Goal: Information Seeking & Learning: Learn about a topic

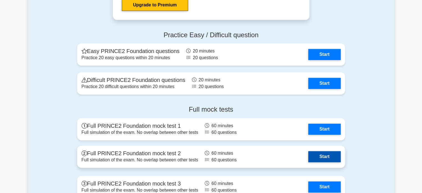
scroll to position [694, 0]
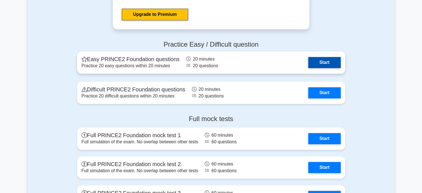
click at [330, 61] on link "Start" at bounding box center [324, 62] width 32 height 11
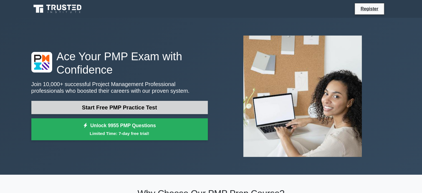
click at [177, 102] on link "Start Free PMP Practice Test" at bounding box center [119, 107] width 177 height 13
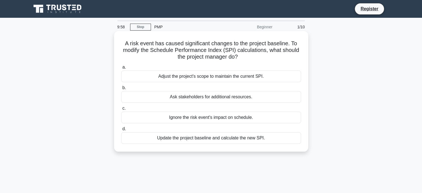
click at [205, 76] on div "Adjust the project's scope to maintain the current SPI." at bounding box center [211, 76] width 180 height 12
click at [270, 46] on h5 "A risk event has caused significant changes to the project baseline. To modify …" at bounding box center [211, 50] width 181 height 21
click at [132, 135] on div "Update the project baseline and calculate the new SPI." at bounding box center [211, 138] width 180 height 12
click at [121, 131] on input "d. Update the project baseline and calculate the new SPI." at bounding box center [121, 129] width 0 height 4
